Goal: Task Accomplishment & Management: Manage account settings

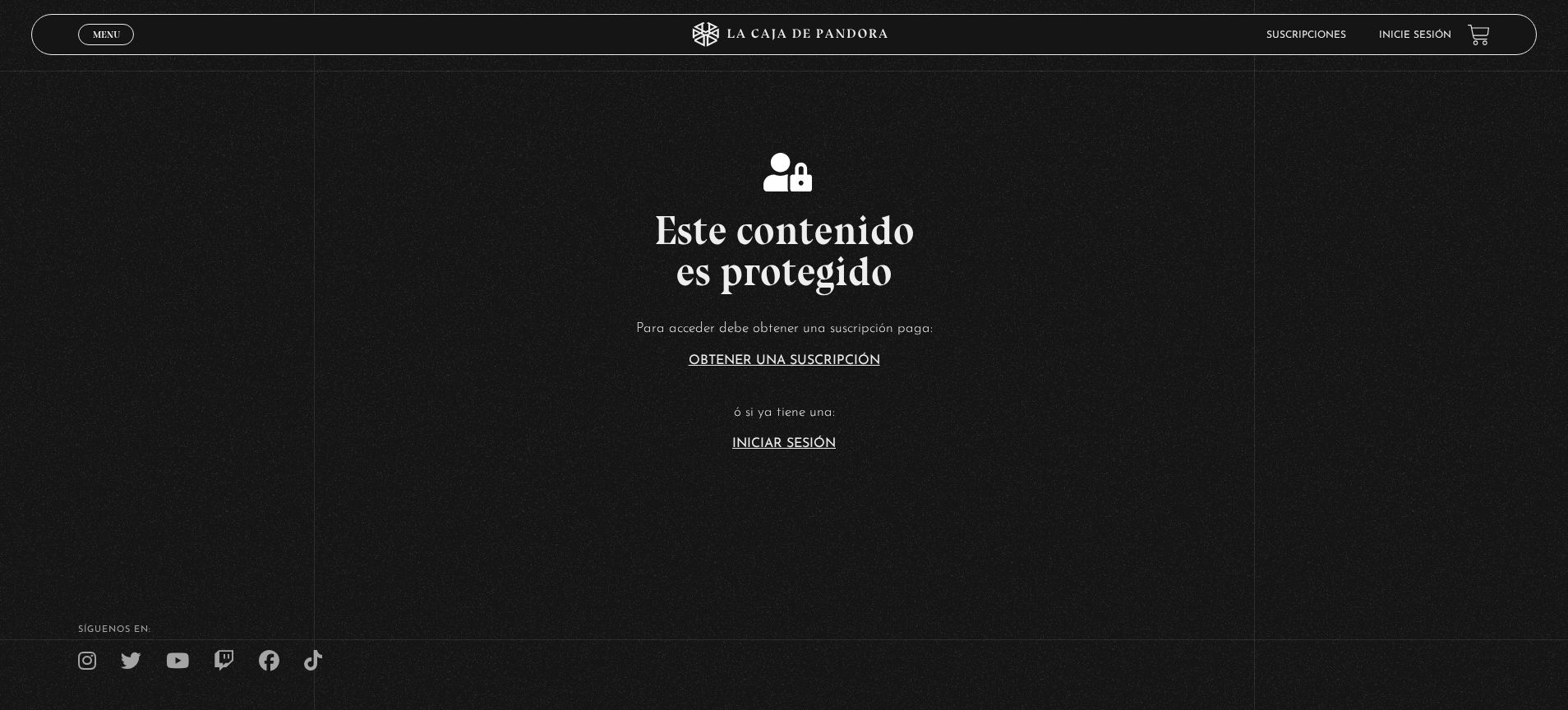
click at [108, 202] on div "Este contenido es protegido Para acceder debe obtener una suscripción paga: Obt…" at bounding box center [784, 302] width 1568 height 298
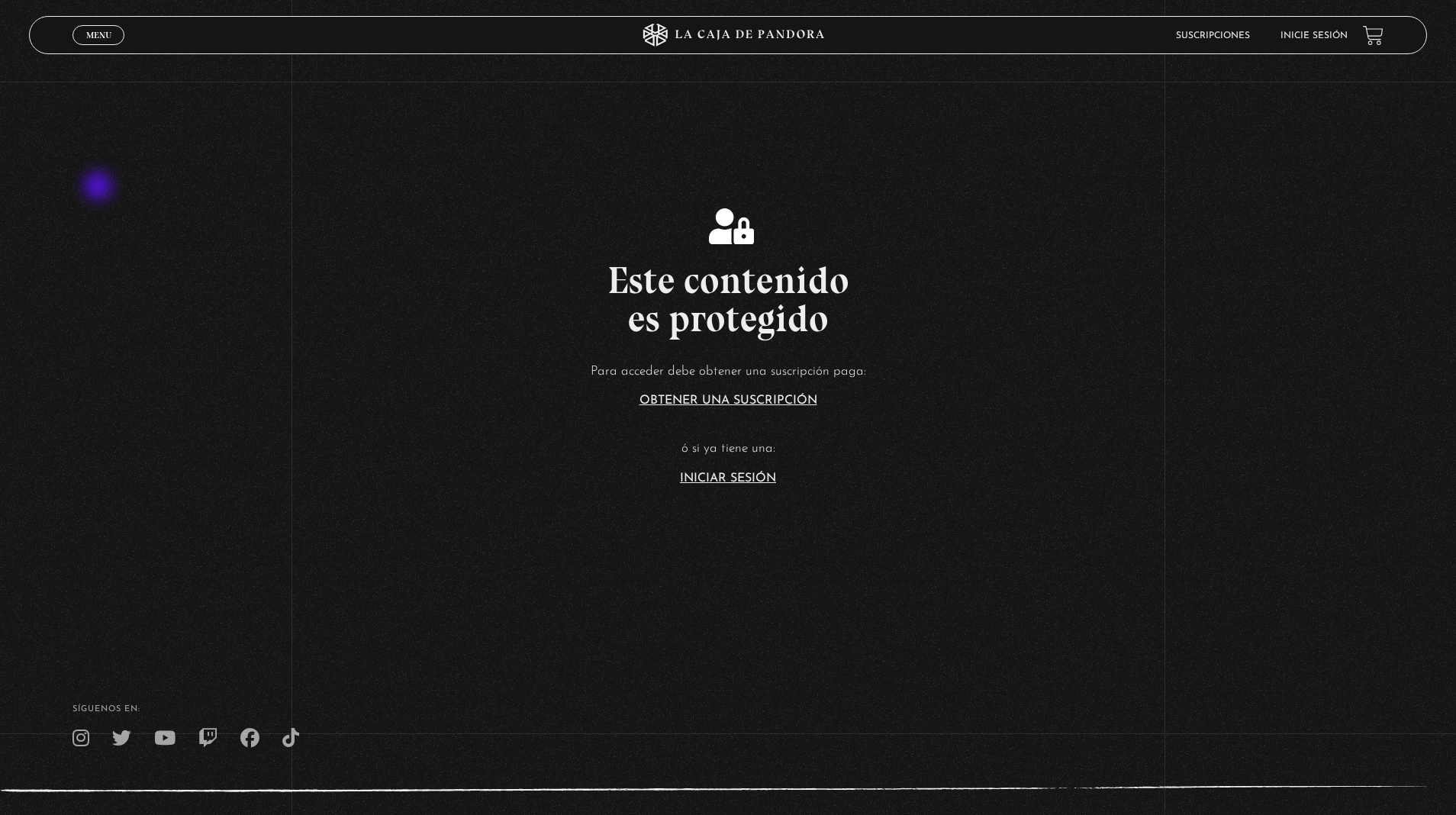
click at [719, 478] on link "Iniciar Sesión" at bounding box center [728, 478] width 96 height 12
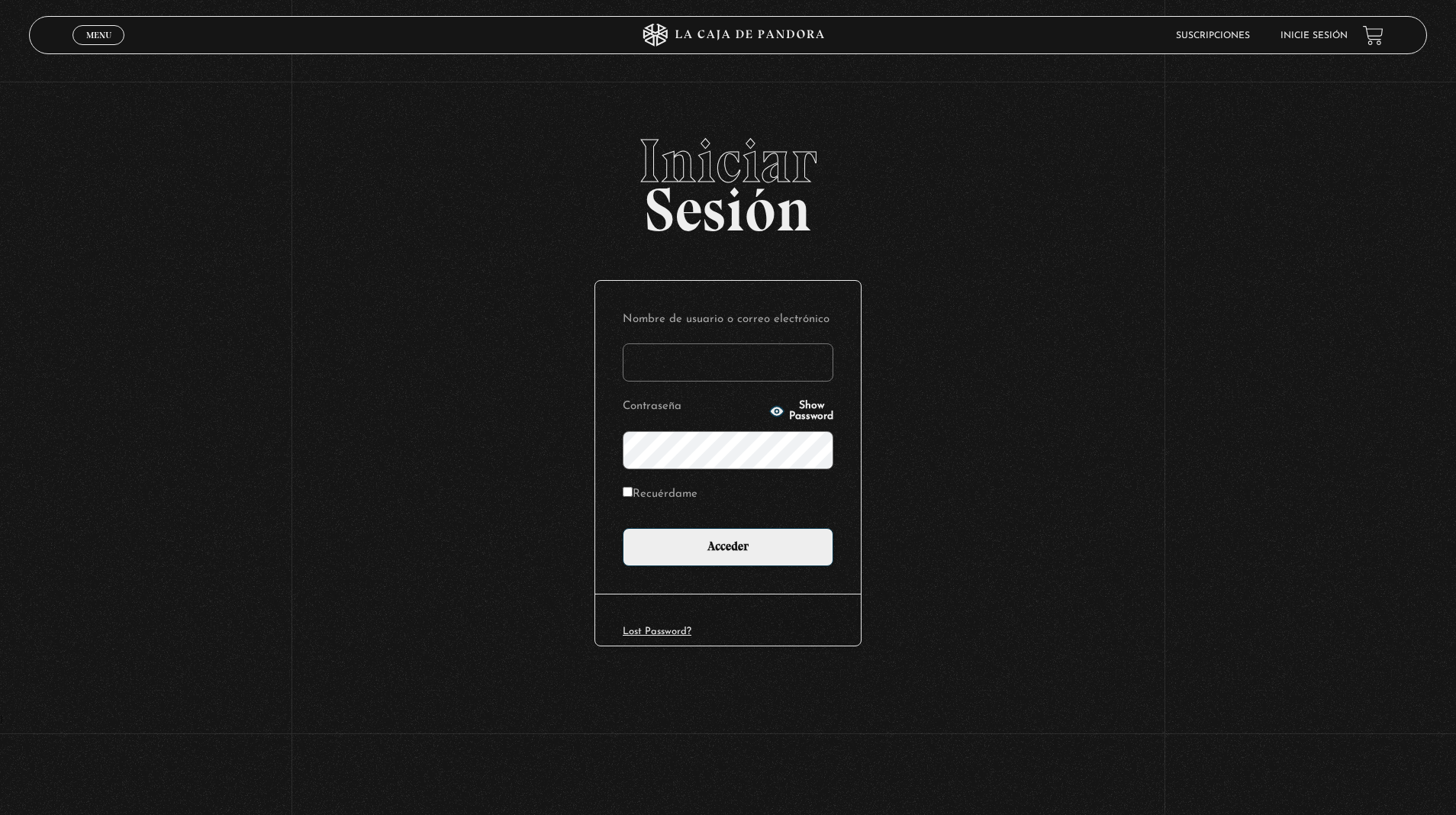
click at [629, 493] on input "Recuérdame" at bounding box center [628, 492] width 10 height 10
checkbox input "true"
click at [650, 371] on input "Nombre de usuario o correo electrónico" at bounding box center [728, 363] width 211 height 38
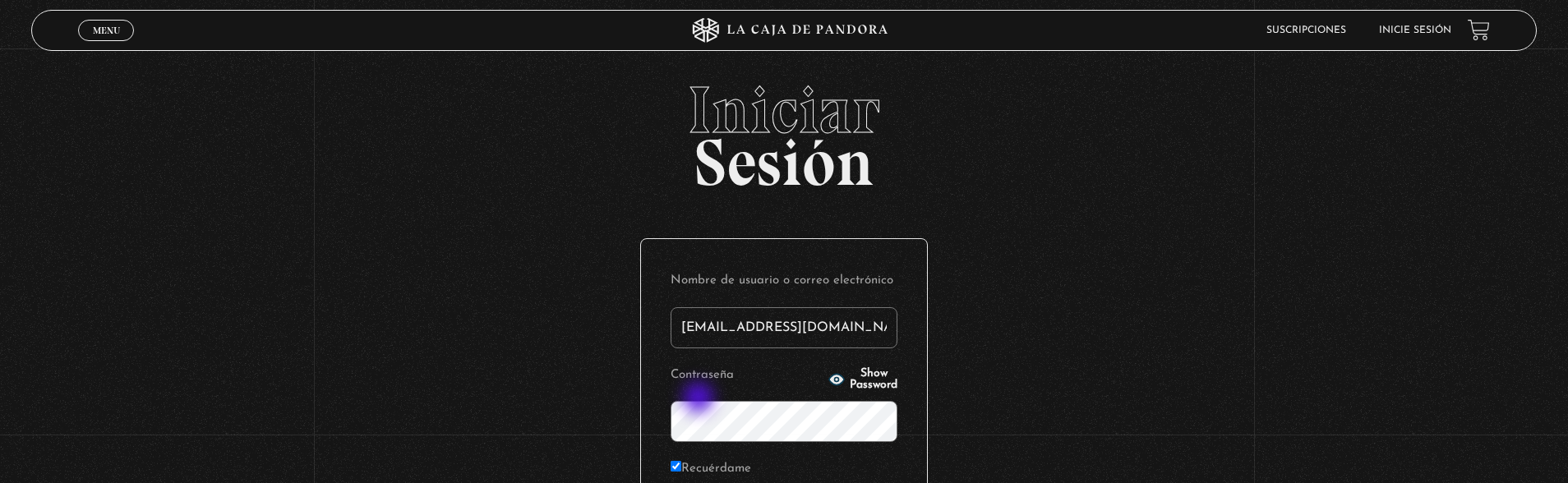
type input "[EMAIL_ADDRESS][DOMAIN_NAME]"
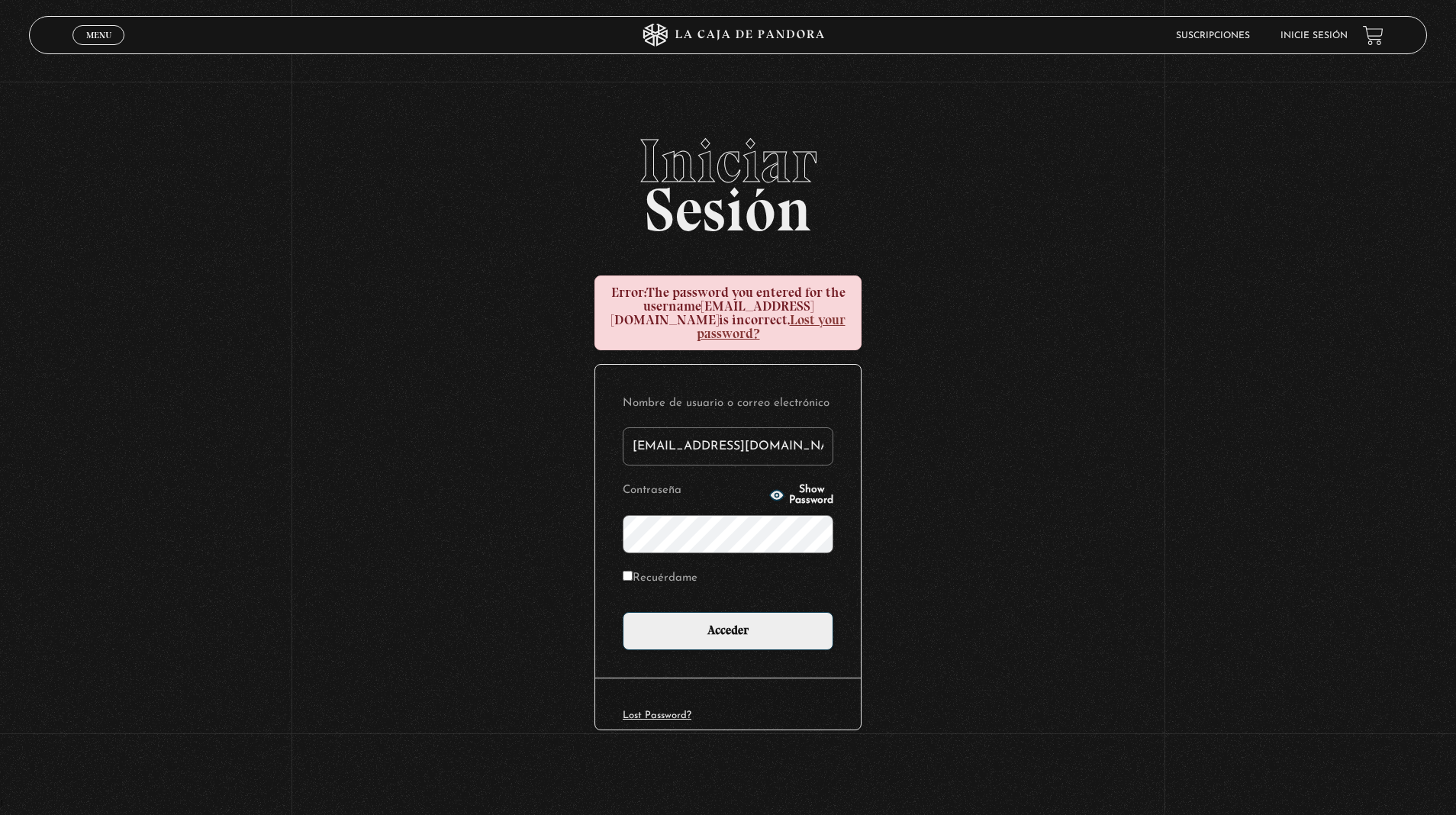
click at [629, 571] on input "Recuérdame" at bounding box center [628, 576] width 10 height 10
checkbox input "true"
click at [789, 485] on span "Show Password" at bounding box center [811, 495] width 44 height 22
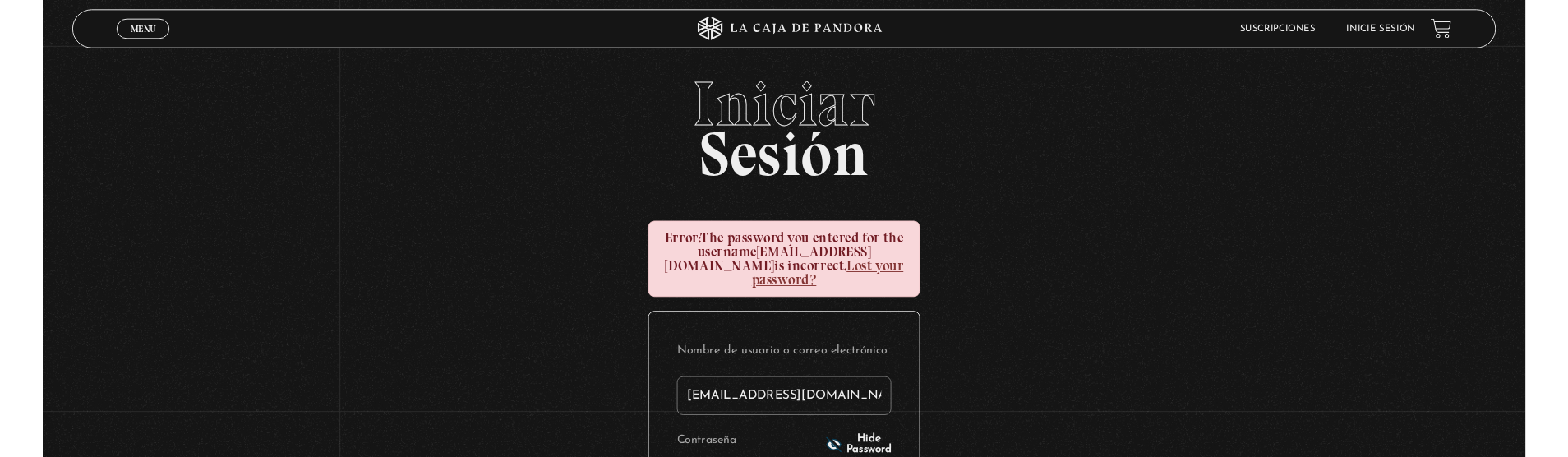
scroll to position [20, 0]
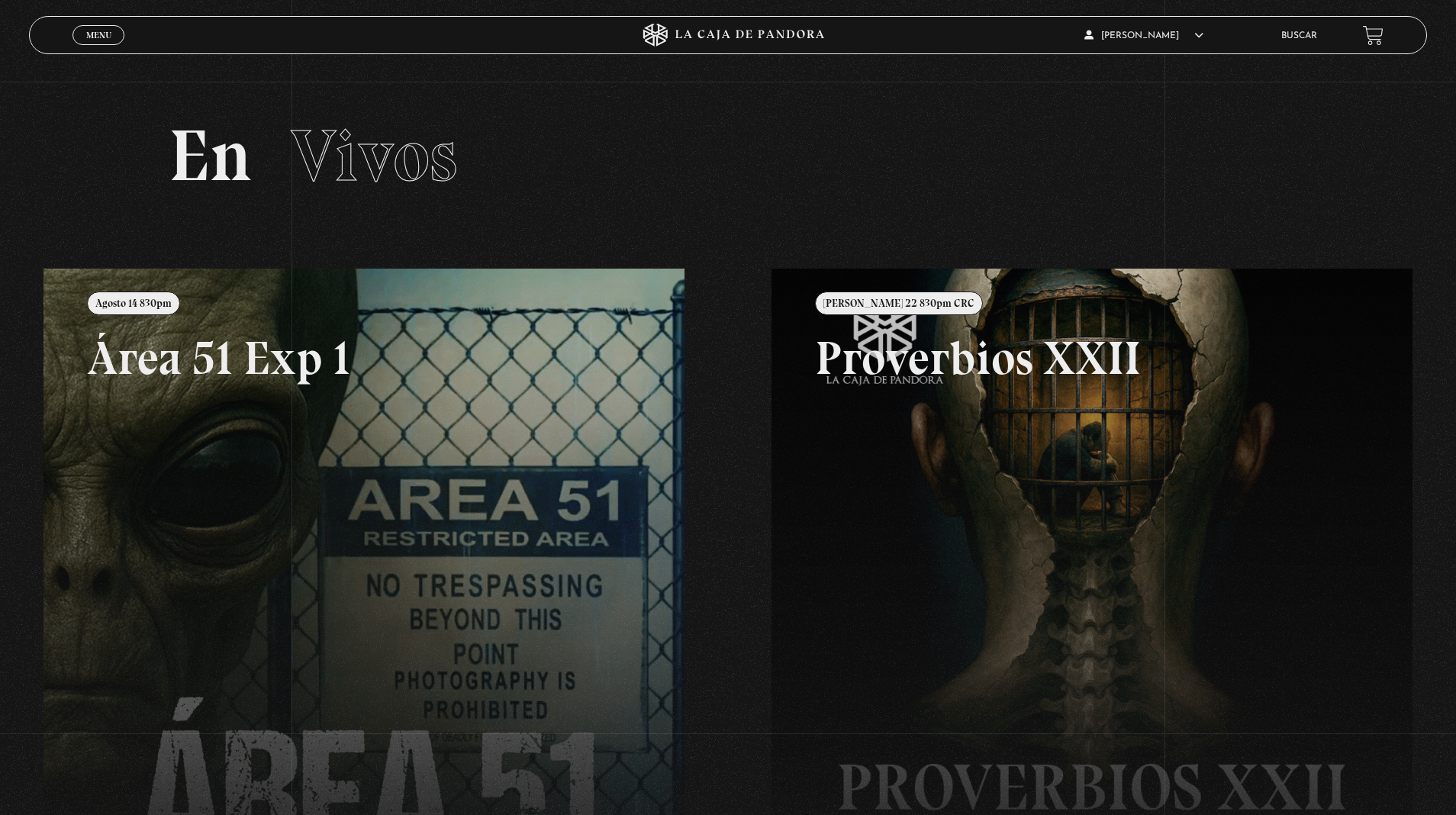
click at [94, 41] on link "Menu Cerrar" at bounding box center [98, 34] width 52 height 20
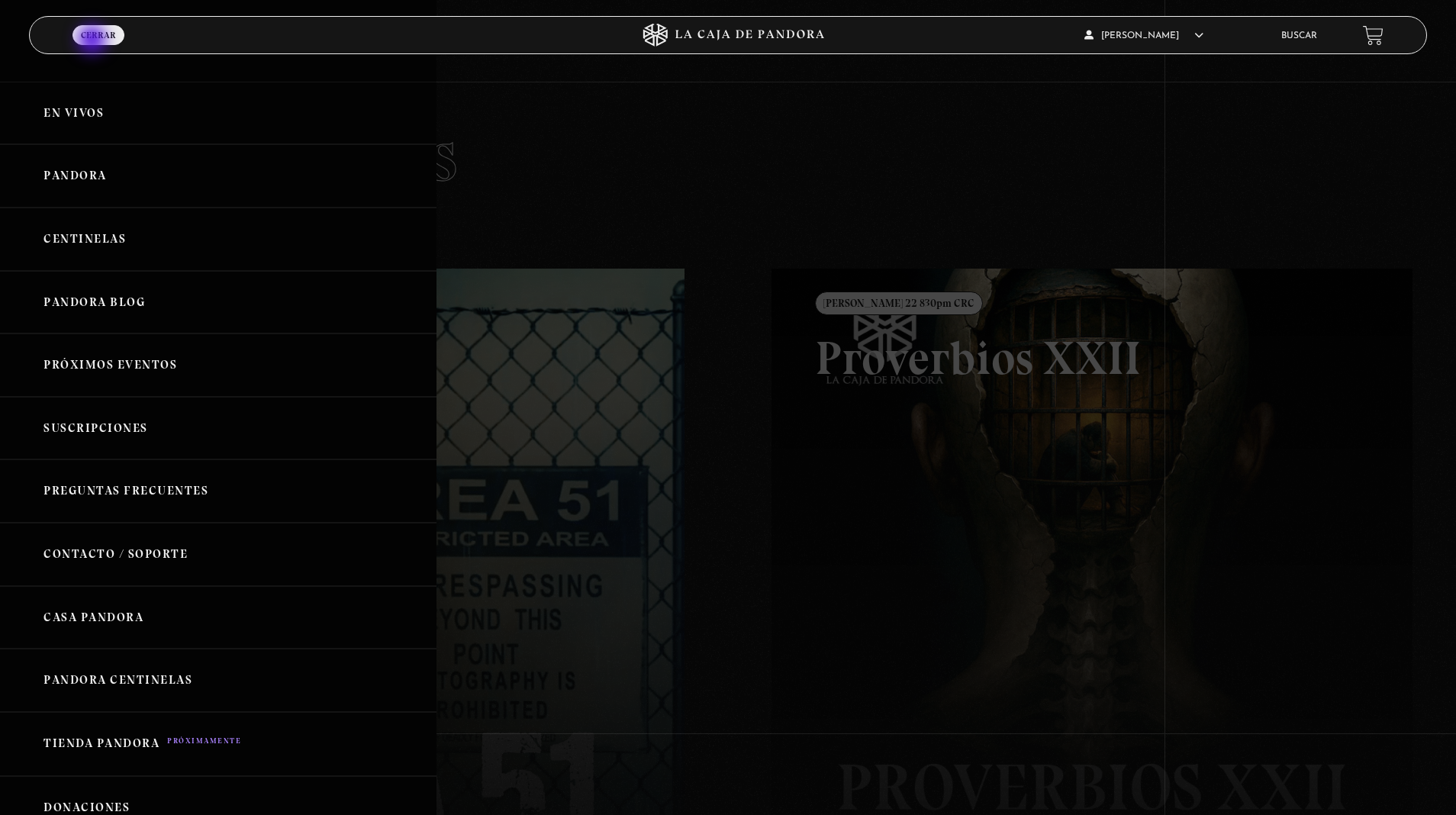
click at [94, 171] on link "Pandora" at bounding box center [218, 176] width 437 height 64
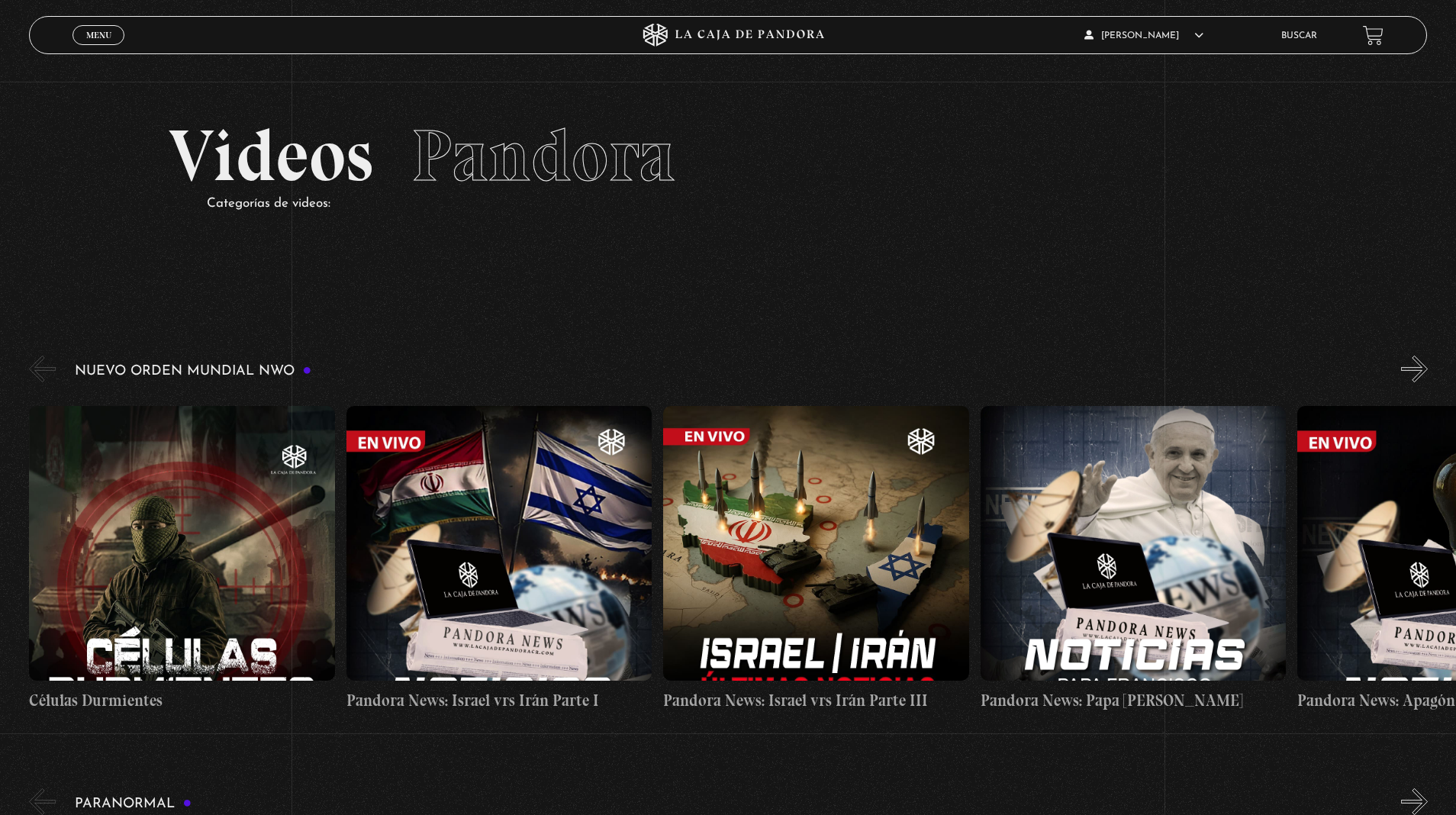
click at [1421, 376] on button "»" at bounding box center [1415, 369] width 27 height 27
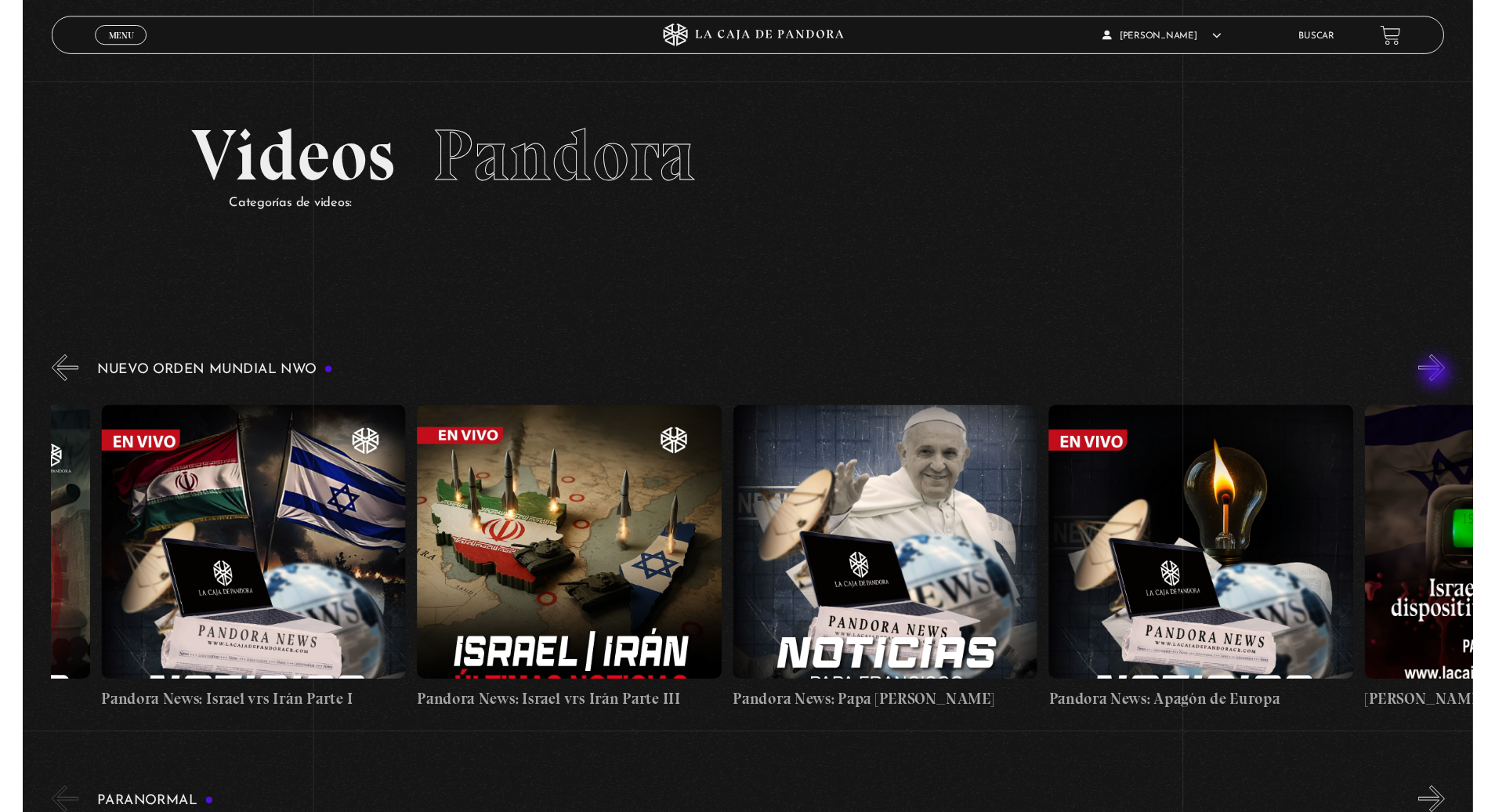
scroll to position [0, 326]
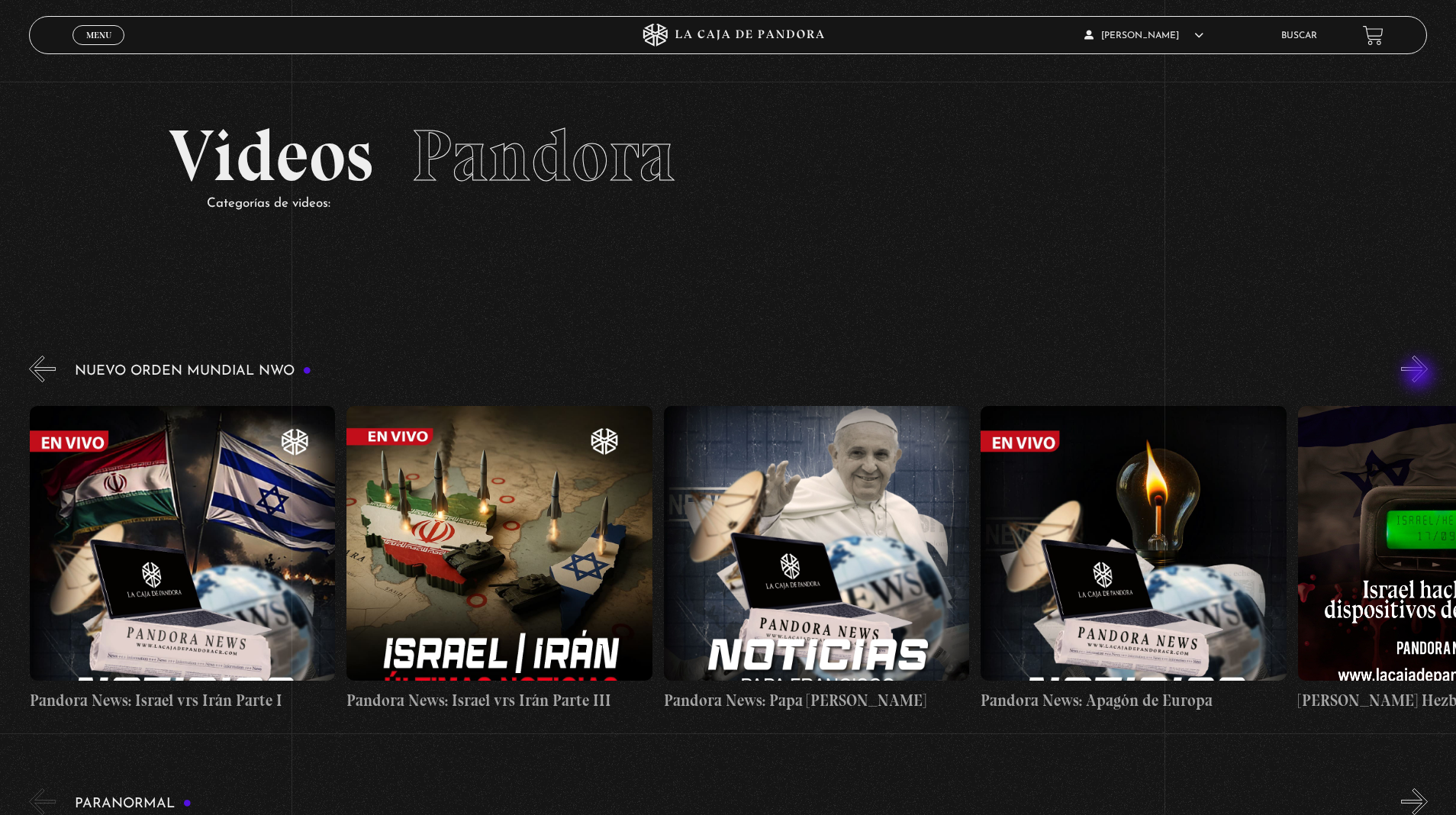
click at [1225, 532] on figure at bounding box center [1133, 543] width 306 height 275
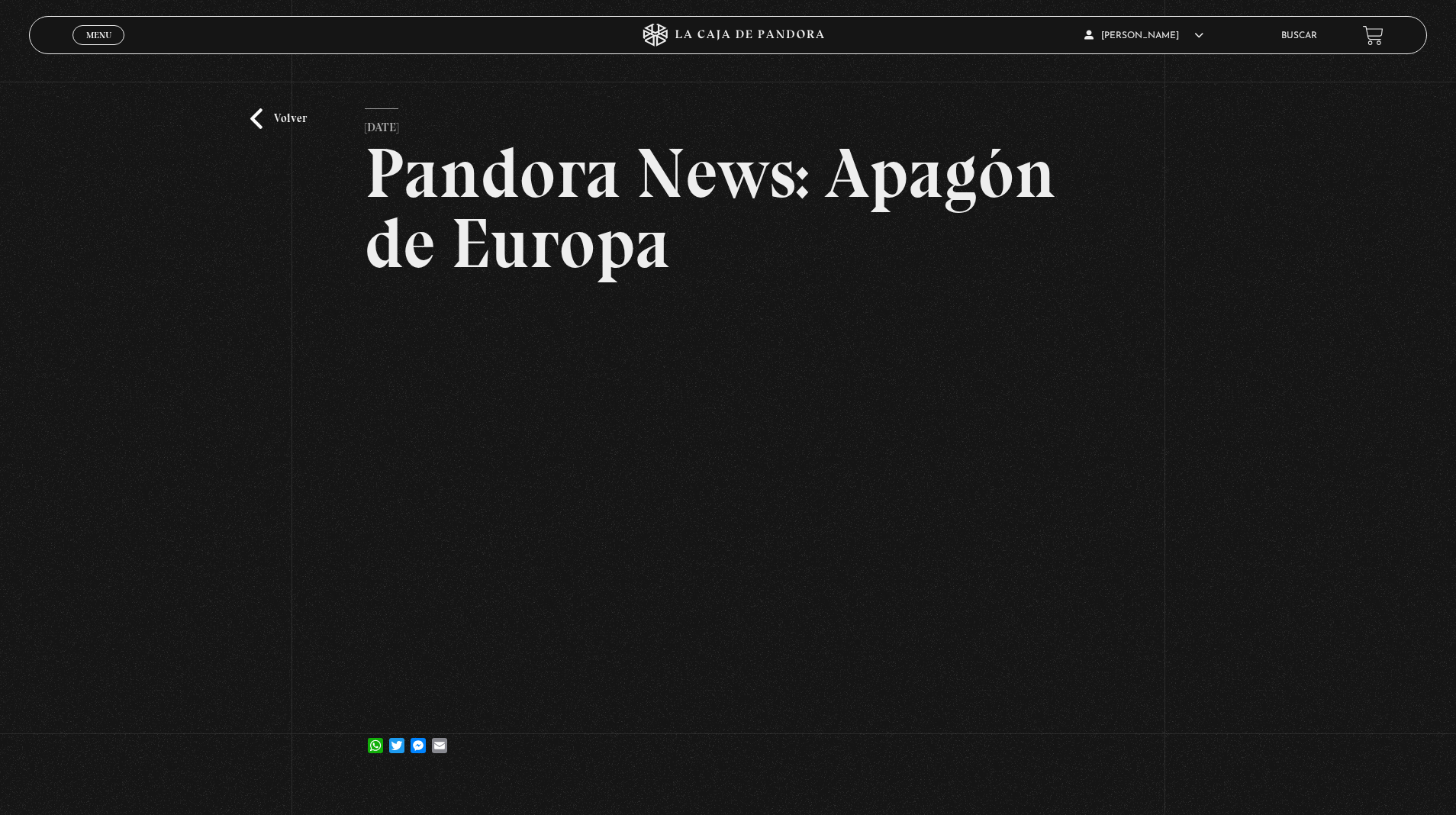
scroll to position [99, 0]
